Goal: Task Accomplishment & Management: Complete application form

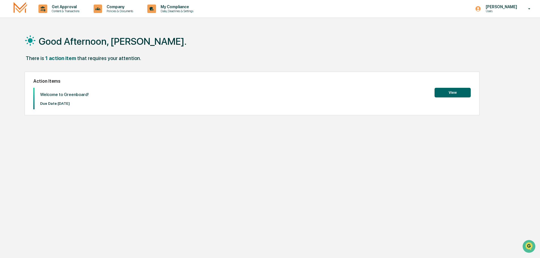
click at [440, 90] on button "View" at bounding box center [453, 93] width 36 height 10
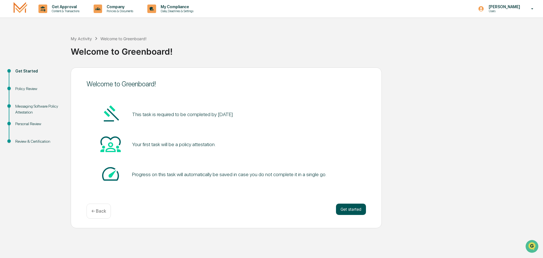
click at [348, 209] on button "Get started" at bounding box center [351, 208] width 30 height 11
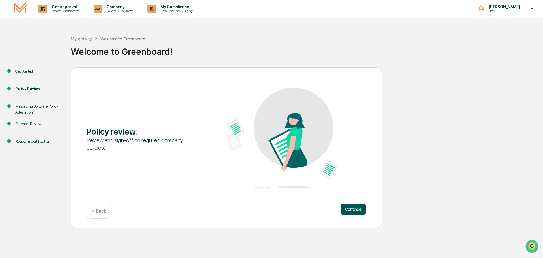
click at [353, 207] on button "Continue" at bounding box center [353, 208] width 25 height 11
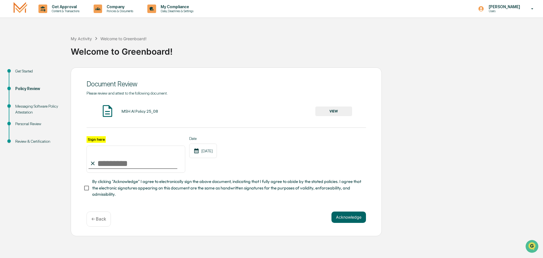
click at [100, 165] on input "Sign here" at bounding box center [136, 158] width 99 height 27
type input "**********"
click at [345, 219] on button "Acknowledge" at bounding box center [349, 216] width 35 height 11
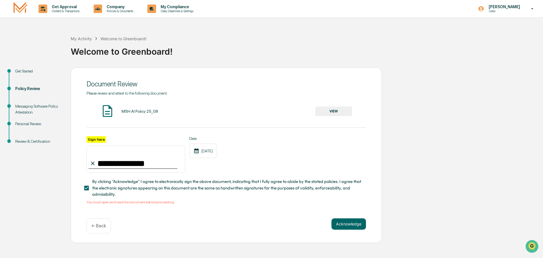
click at [326, 113] on button "VIEW" at bounding box center [333, 111] width 37 height 10
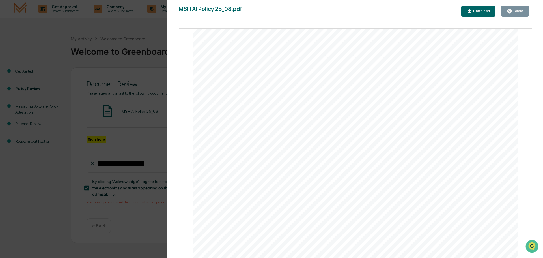
scroll to position [1082, 0]
click at [519, 12] on div "Close" at bounding box center [517, 11] width 11 height 4
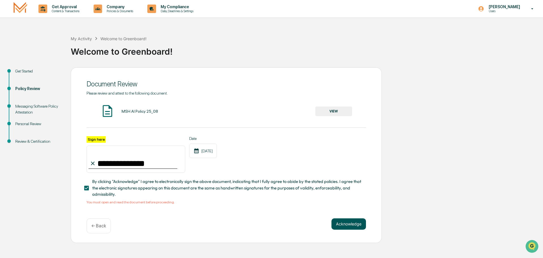
click at [352, 227] on button "Acknowledge" at bounding box center [349, 223] width 35 height 11
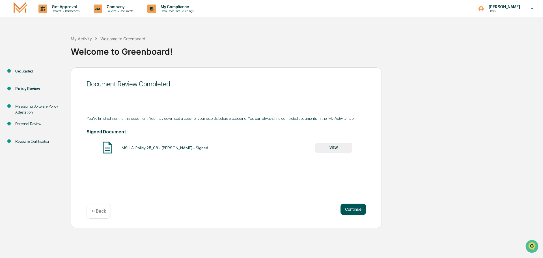
click at [353, 211] on button "Continue" at bounding box center [353, 208] width 25 height 11
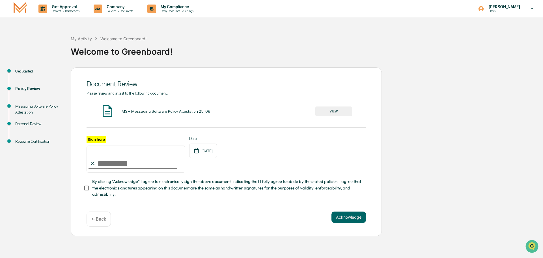
click at [330, 110] on button "VIEW" at bounding box center [333, 111] width 37 height 10
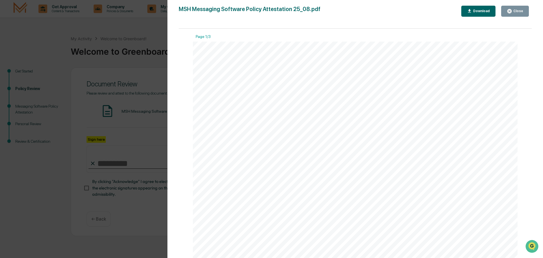
click at [515, 11] on div "Close" at bounding box center [517, 11] width 11 height 4
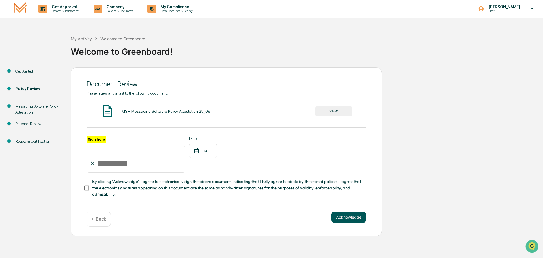
click at [345, 220] on button "Acknowledge" at bounding box center [349, 216] width 35 height 11
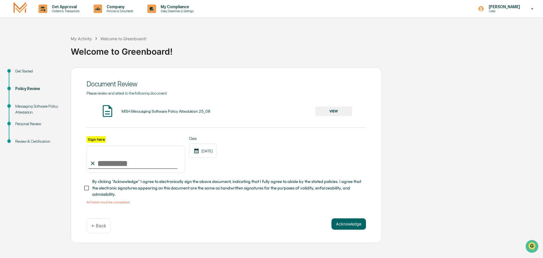
click at [138, 166] on input "Sign here" at bounding box center [136, 158] width 99 height 27
type input "**********"
click at [339, 224] on button "Acknowledge" at bounding box center [349, 223] width 35 height 11
click at [345, 227] on button "Acknowledge" at bounding box center [349, 223] width 35 height 11
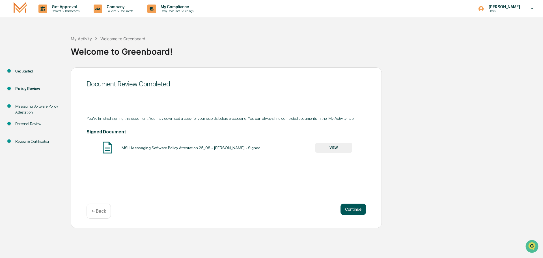
click at [353, 210] on button "Continue" at bounding box center [353, 208] width 25 height 11
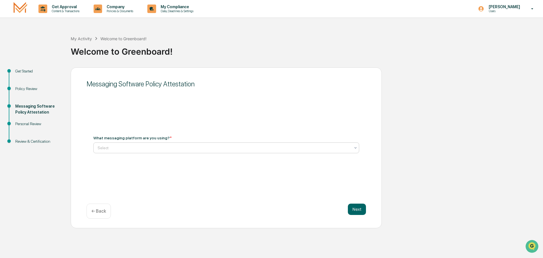
click at [197, 148] on div at bounding box center [224, 148] width 253 height 6
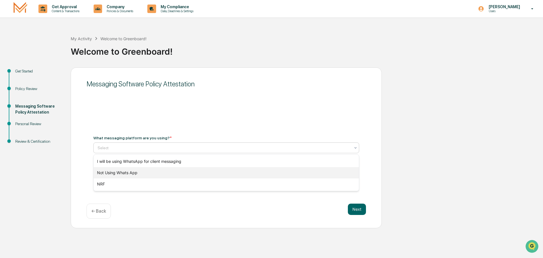
click at [181, 173] on div "Not Using Whats App" at bounding box center [226, 172] width 265 height 11
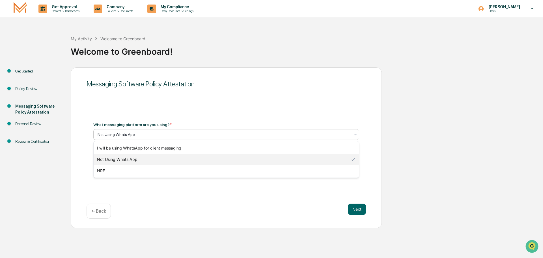
click at [156, 134] on div at bounding box center [224, 135] width 253 height 6
click at [135, 168] on div "NRF" at bounding box center [226, 170] width 265 height 11
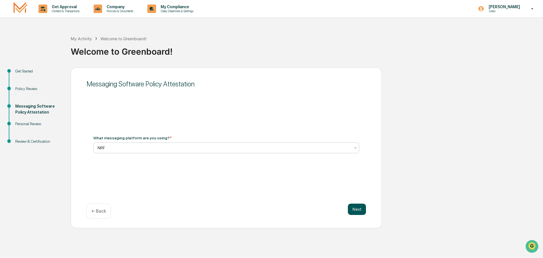
click at [358, 208] on button "Next" at bounding box center [357, 208] width 18 height 11
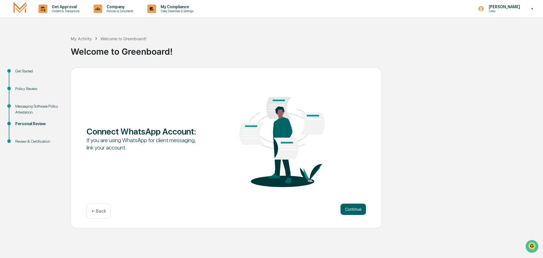
click at [99, 212] on p "← Back" at bounding box center [98, 210] width 15 height 5
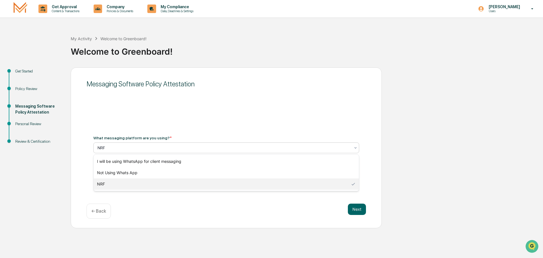
click at [118, 146] on div at bounding box center [224, 148] width 253 height 6
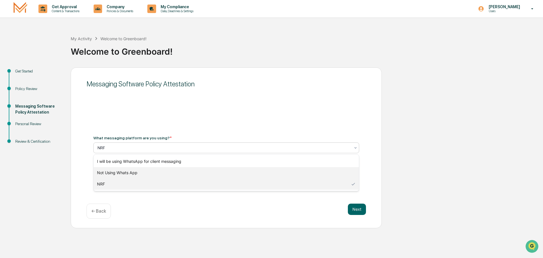
click at [118, 171] on div "Not Using Whats App" at bounding box center [226, 172] width 265 height 11
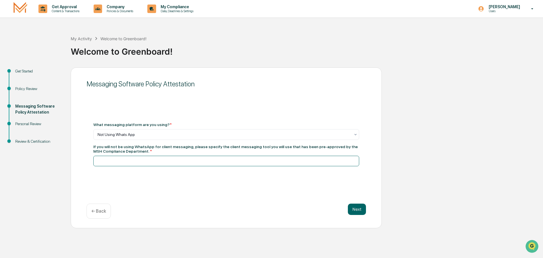
click at [119, 162] on input at bounding box center [226, 161] width 266 height 10
type input "**********"
click at [364, 210] on button "Next" at bounding box center [357, 208] width 18 height 11
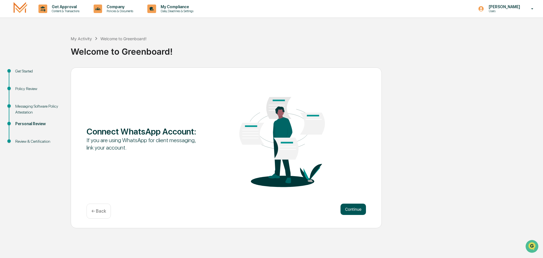
click at [357, 210] on button "Continue" at bounding box center [353, 208] width 25 height 11
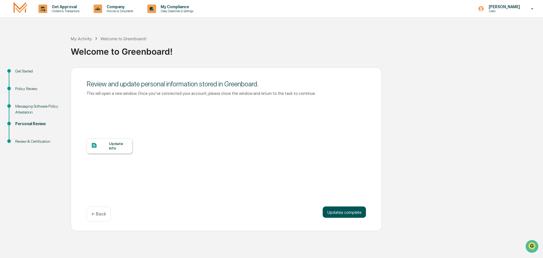
click at [357, 214] on button "Updates complete" at bounding box center [344, 211] width 43 height 11
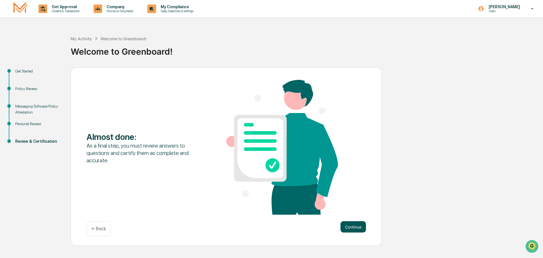
click at [358, 225] on button "Continue" at bounding box center [353, 226] width 25 height 11
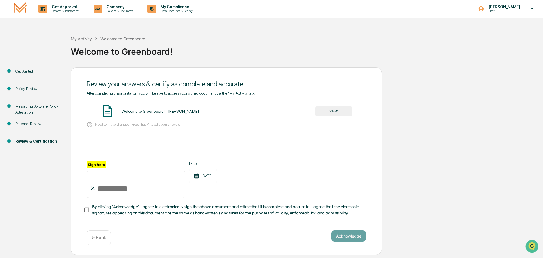
click at [127, 188] on input "Sign here" at bounding box center [136, 184] width 99 height 27
type input "**********"
click at [342, 112] on button "VIEW" at bounding box center [333, 111] width 37 height 10
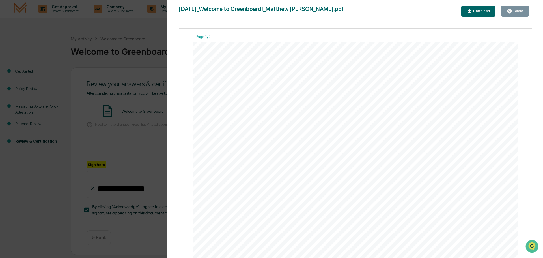
click at [515, 10] on div "Close" at bounding box center [517, 11] width 11 height 4
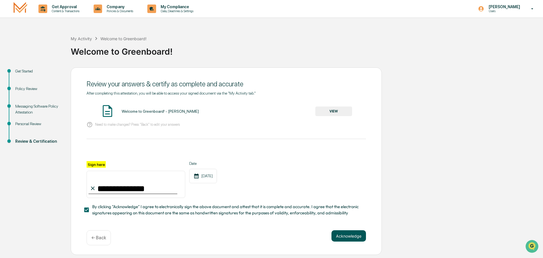
click at [351, 236] on button "Acknowledge" at bounding box center [349, 235] width 35 height 11
